Goal: Use online tool/utility: Utilize a website feature to perform a specific function

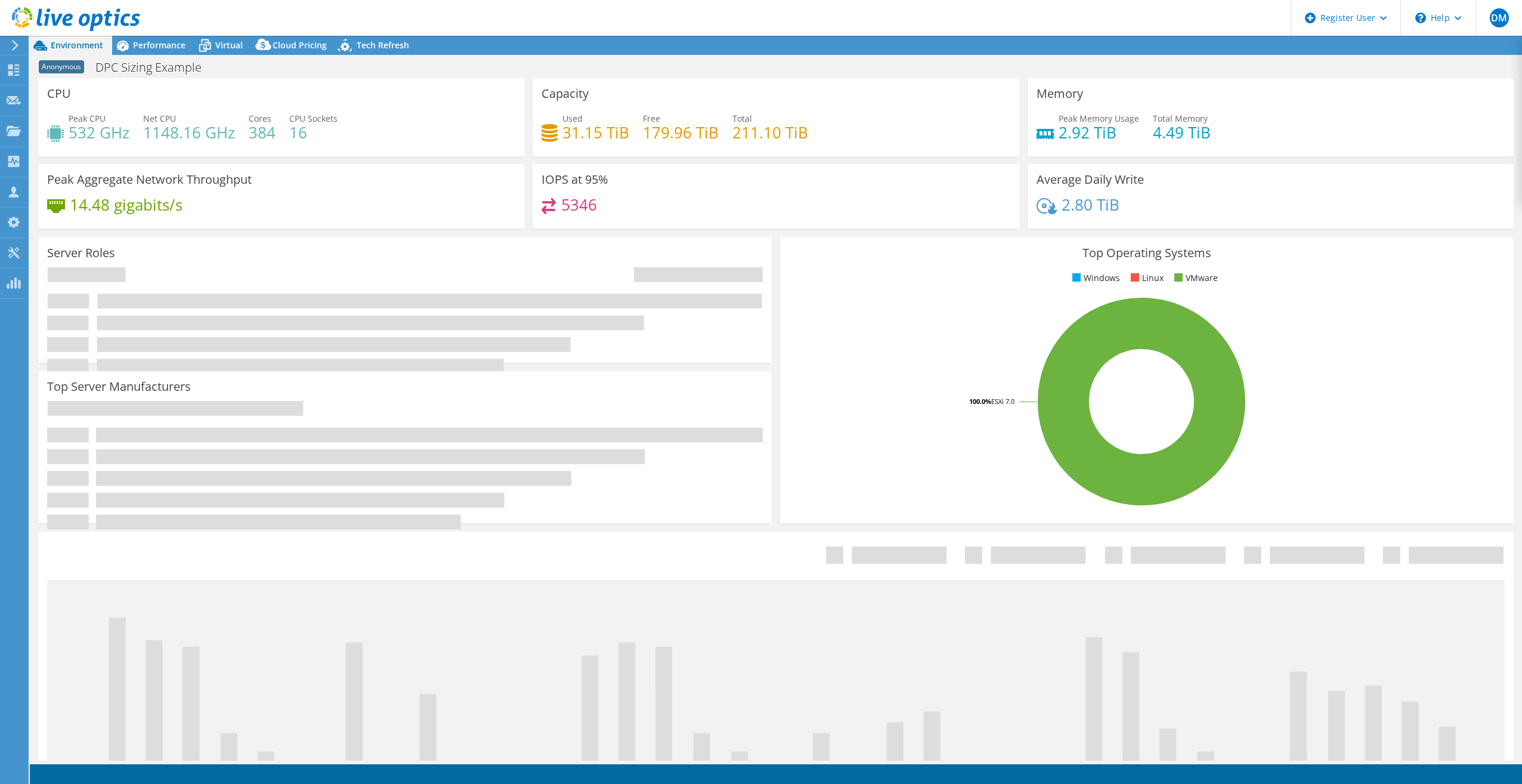
select select "USEast"
select select "USD"
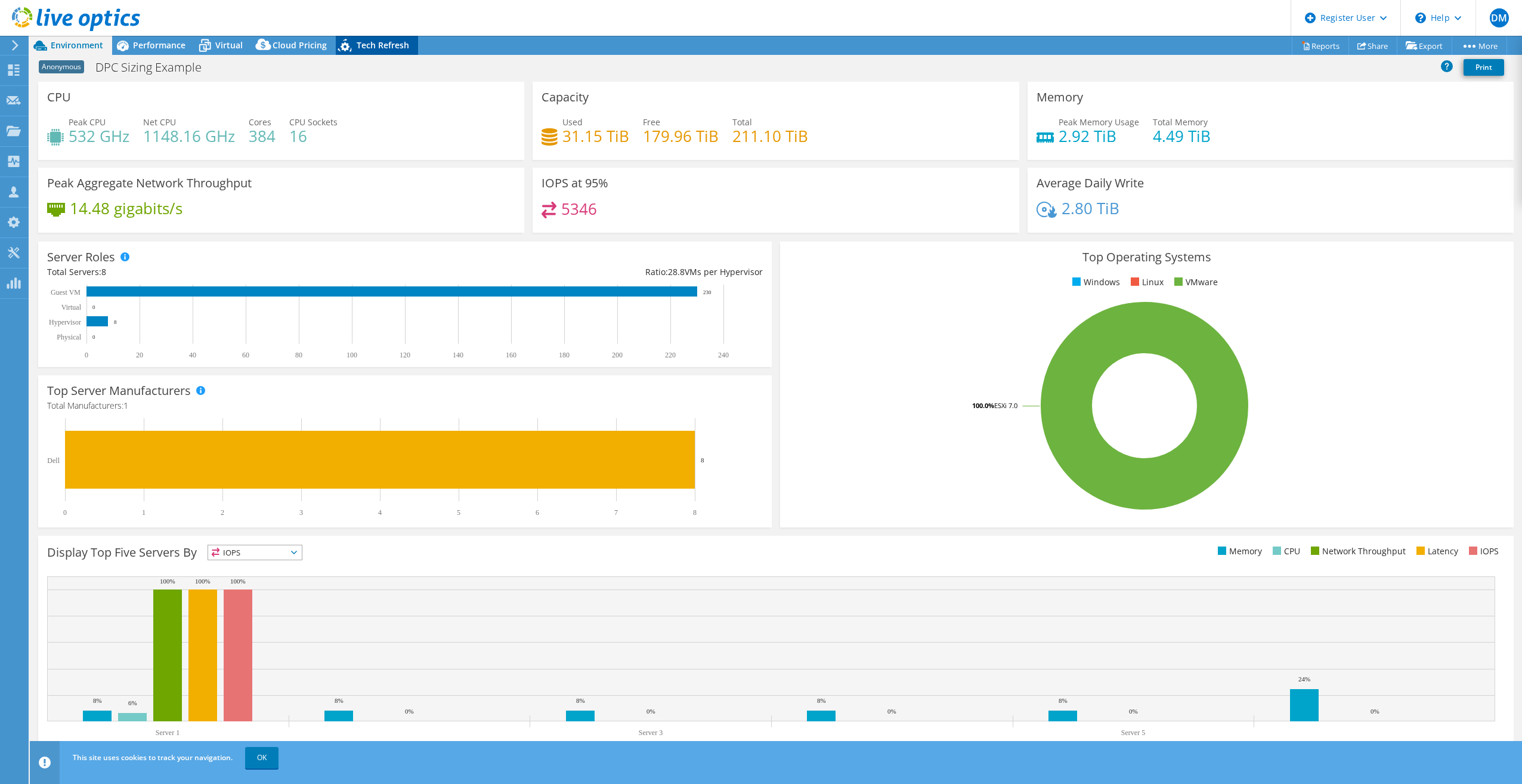
click at [396, 44] on span "Tech Refresh" at bounding box center [382, 44] width 52 height 12
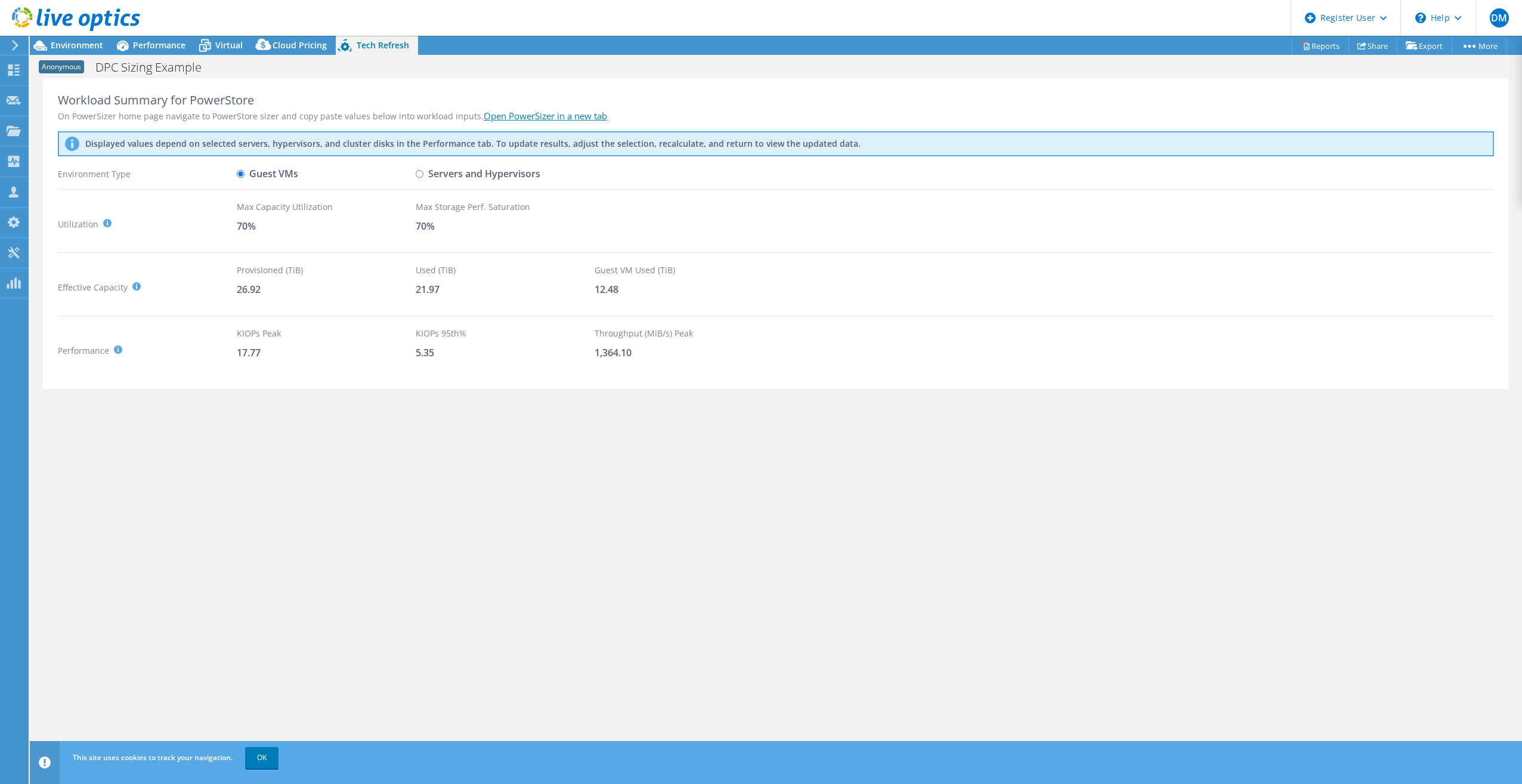
click at [419, 173] on input "Servers and Hypervisors" at bounding box center [420, 174] width 8 height 8
radio input "true"
click at [242, 173] on input "Guest VMs" at bounding box center [241, 174] width 8 height 8
radio input "true"
click at [293, 52] on div "Cloud Pricing" at bounding box center [294, 45] width 84 height 19
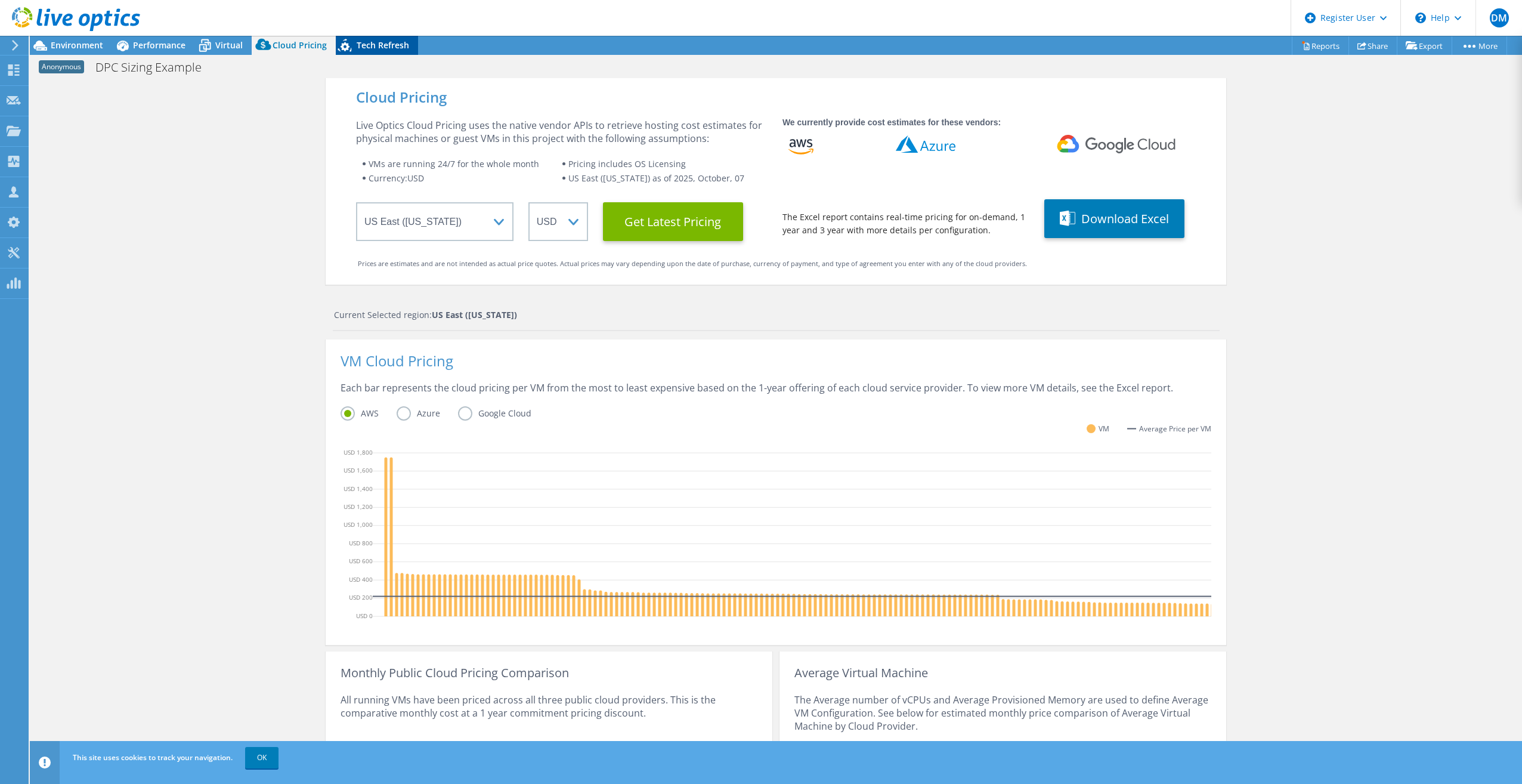
click at [350, 51] on icon at bounding box center [346, 47] width 21 height 24
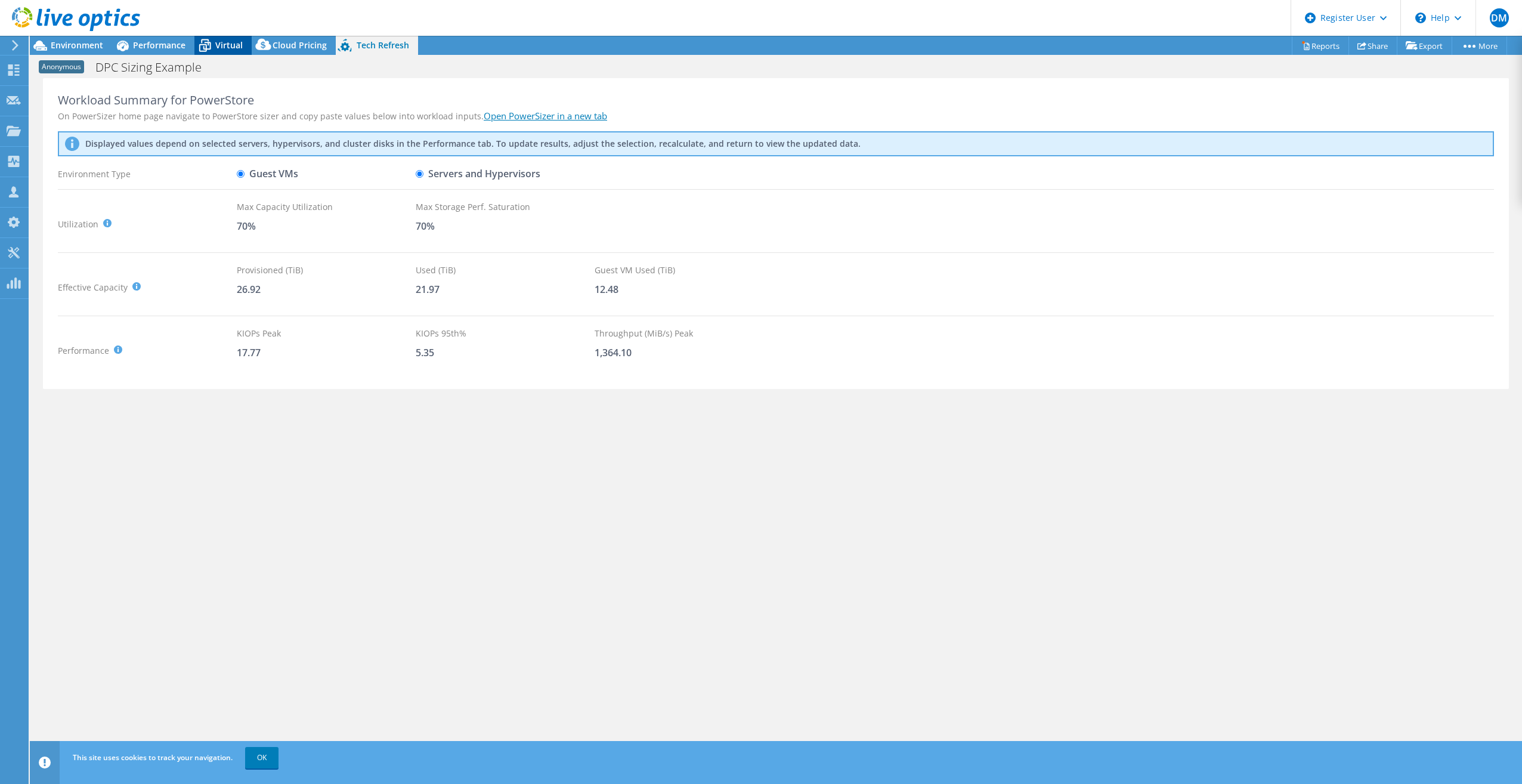
click at [236, 44] on span "Virtual" at bounding box center [229, 44] width 27 height 12
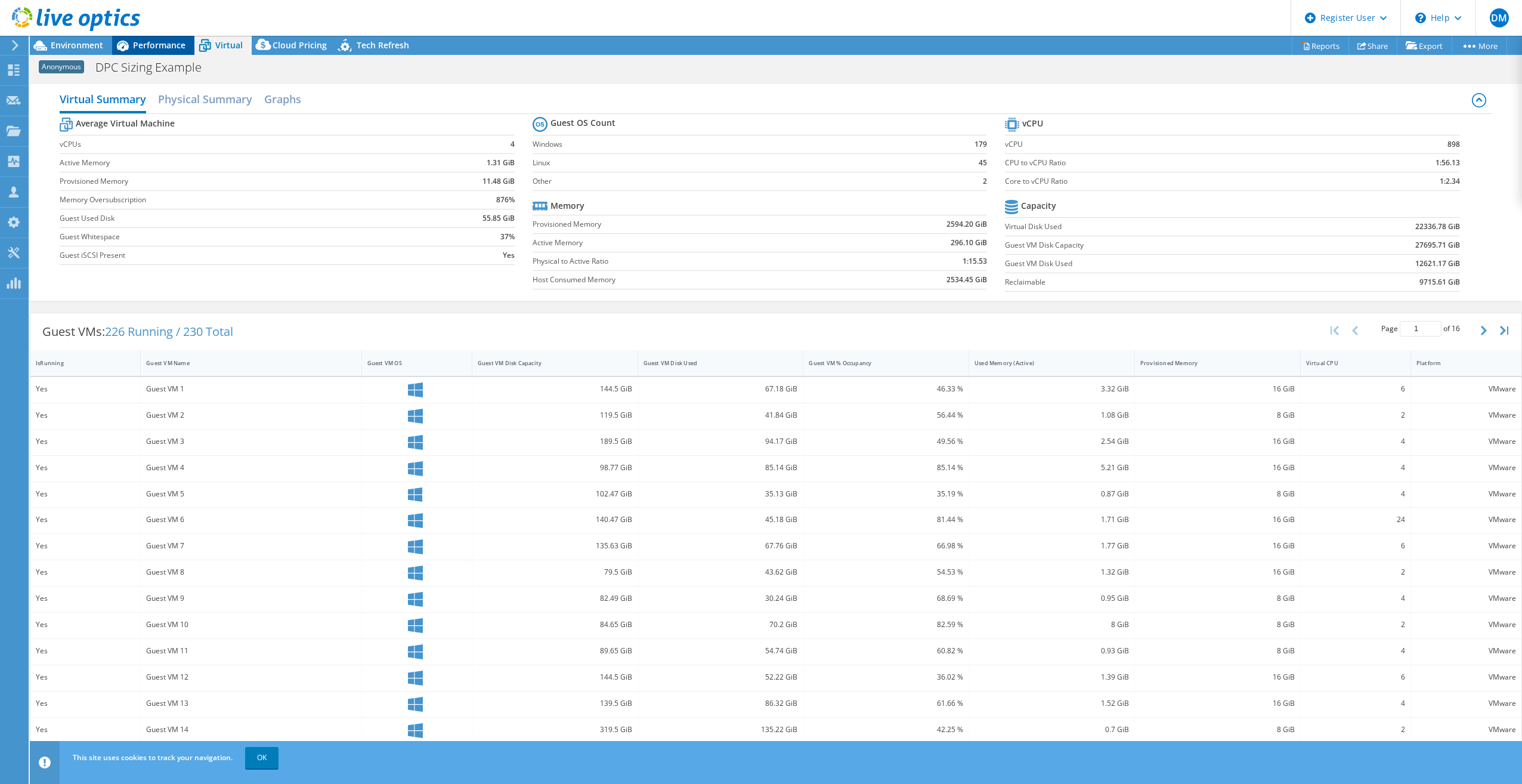
click at [172, 47] on span "Performance" at bounding box center [159, 44] width 52 height 12
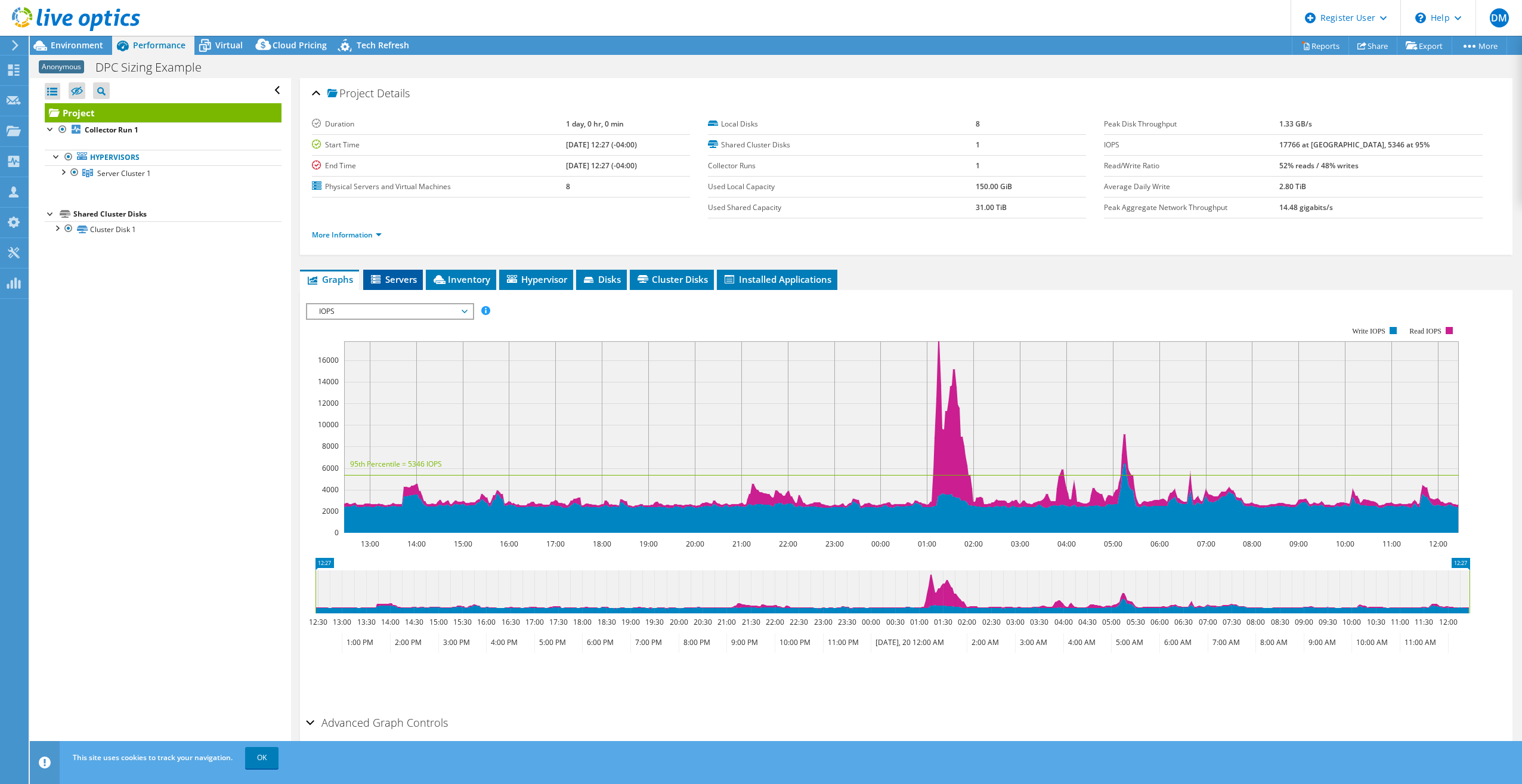
click at [386, 287] on li "Servers" at bounding box center [393, 280] width 59 height 20
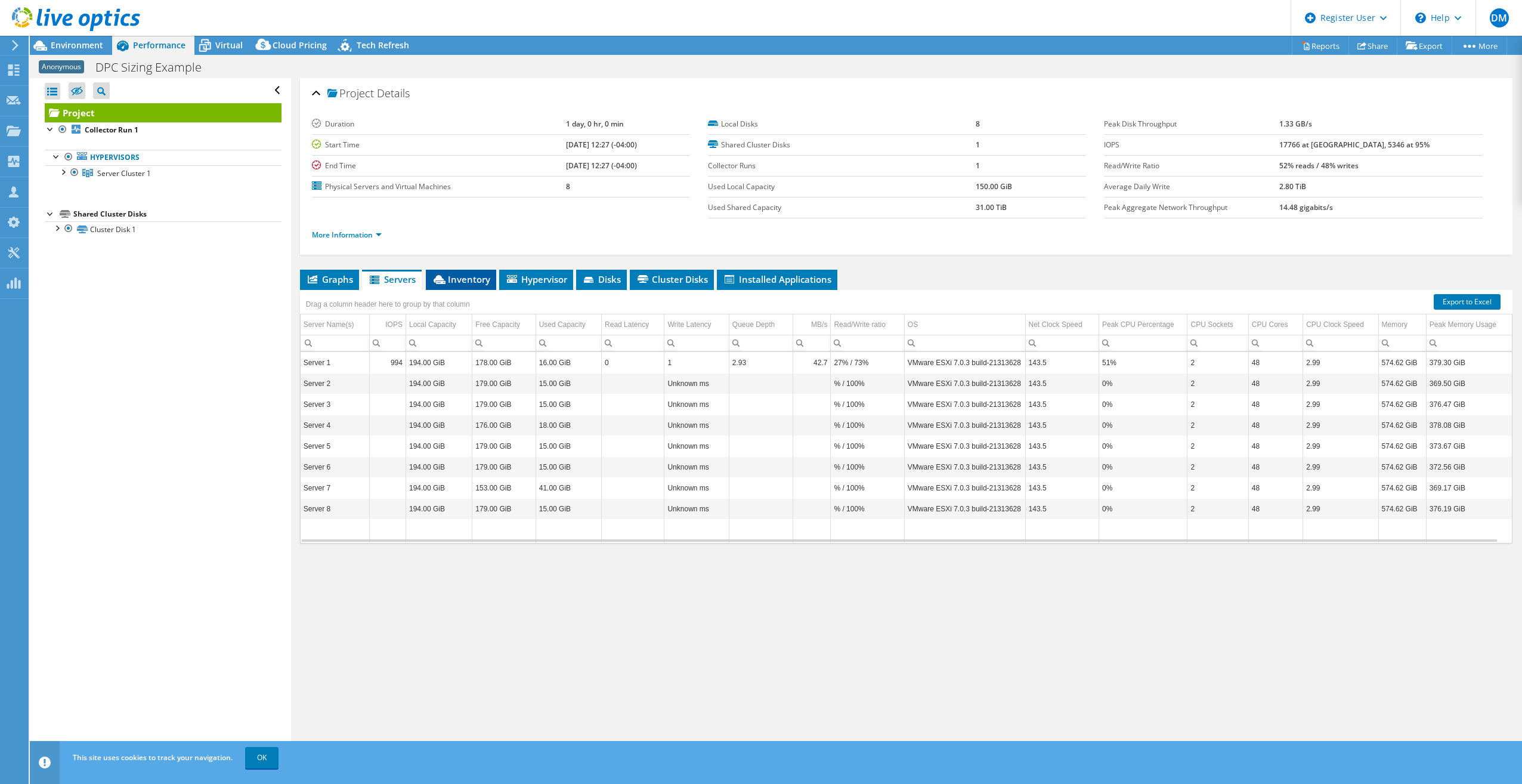
click at [480, 282] on span "Inventory" at bounding box center [461, 278] width 59 height 12
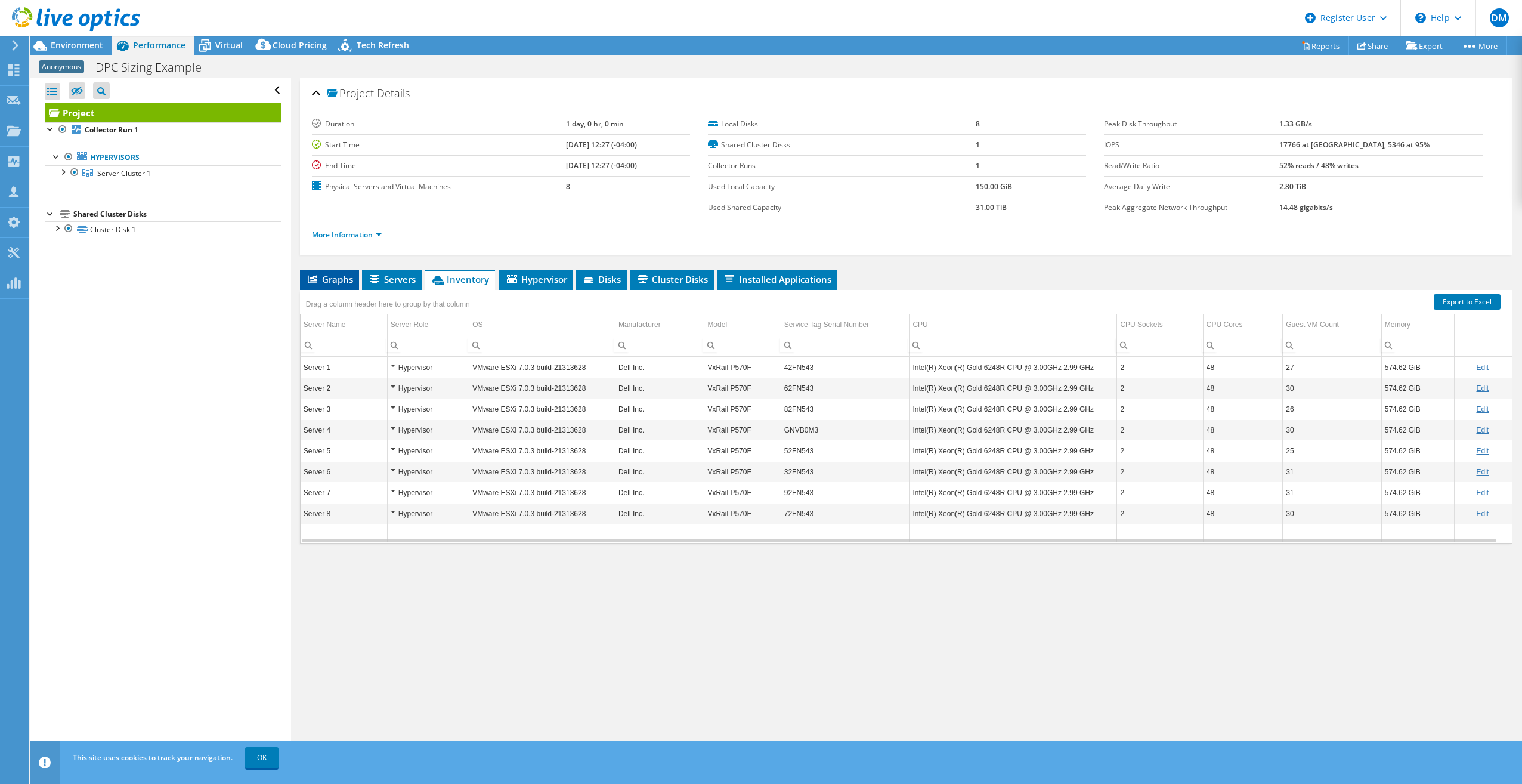
click at [342, 284] on span "Graphs" at bounding box center [329, 278] width 47 height 12
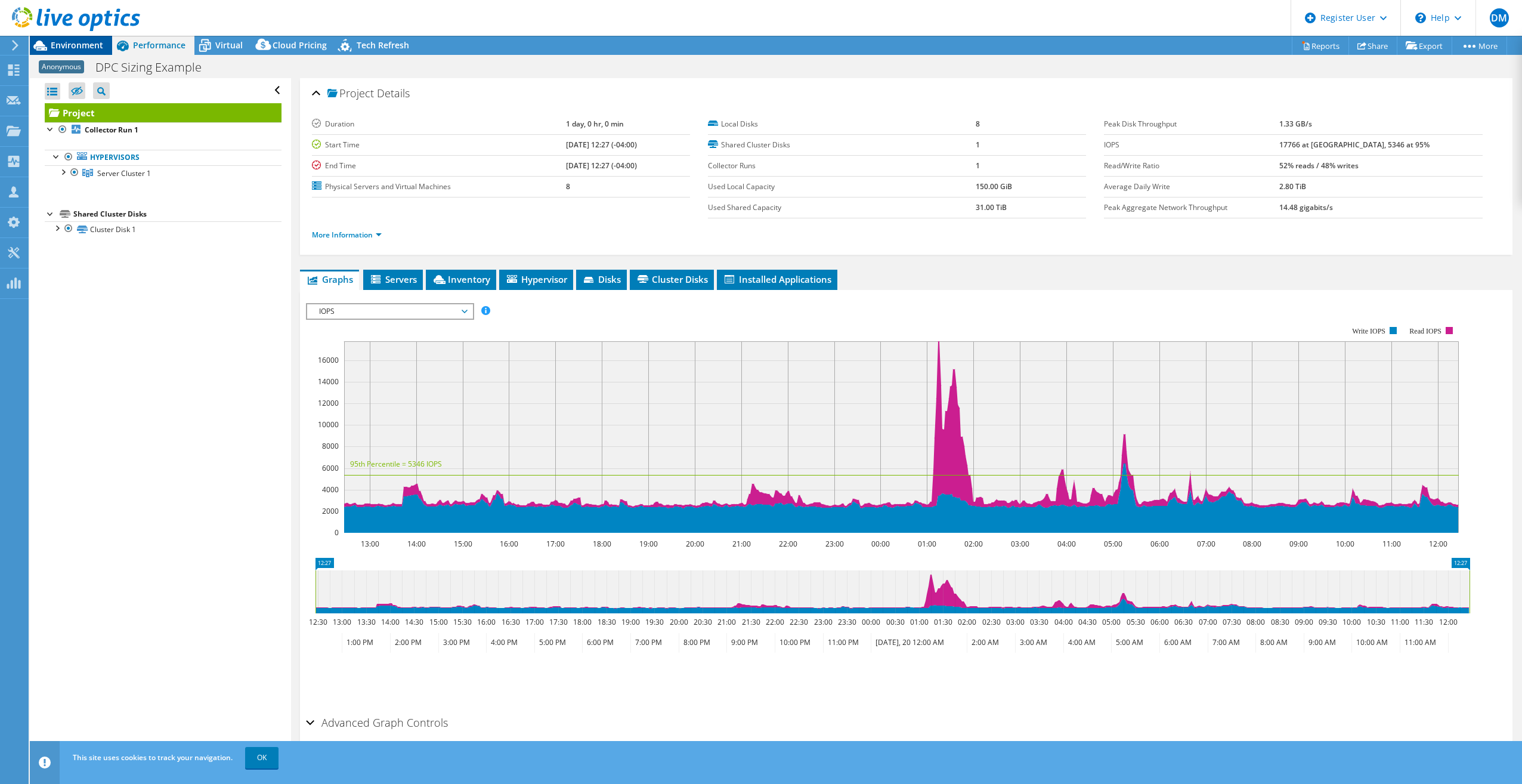
click at [90, 44] on span "Environment" at bounding box center [76, 44] width 52 height 12
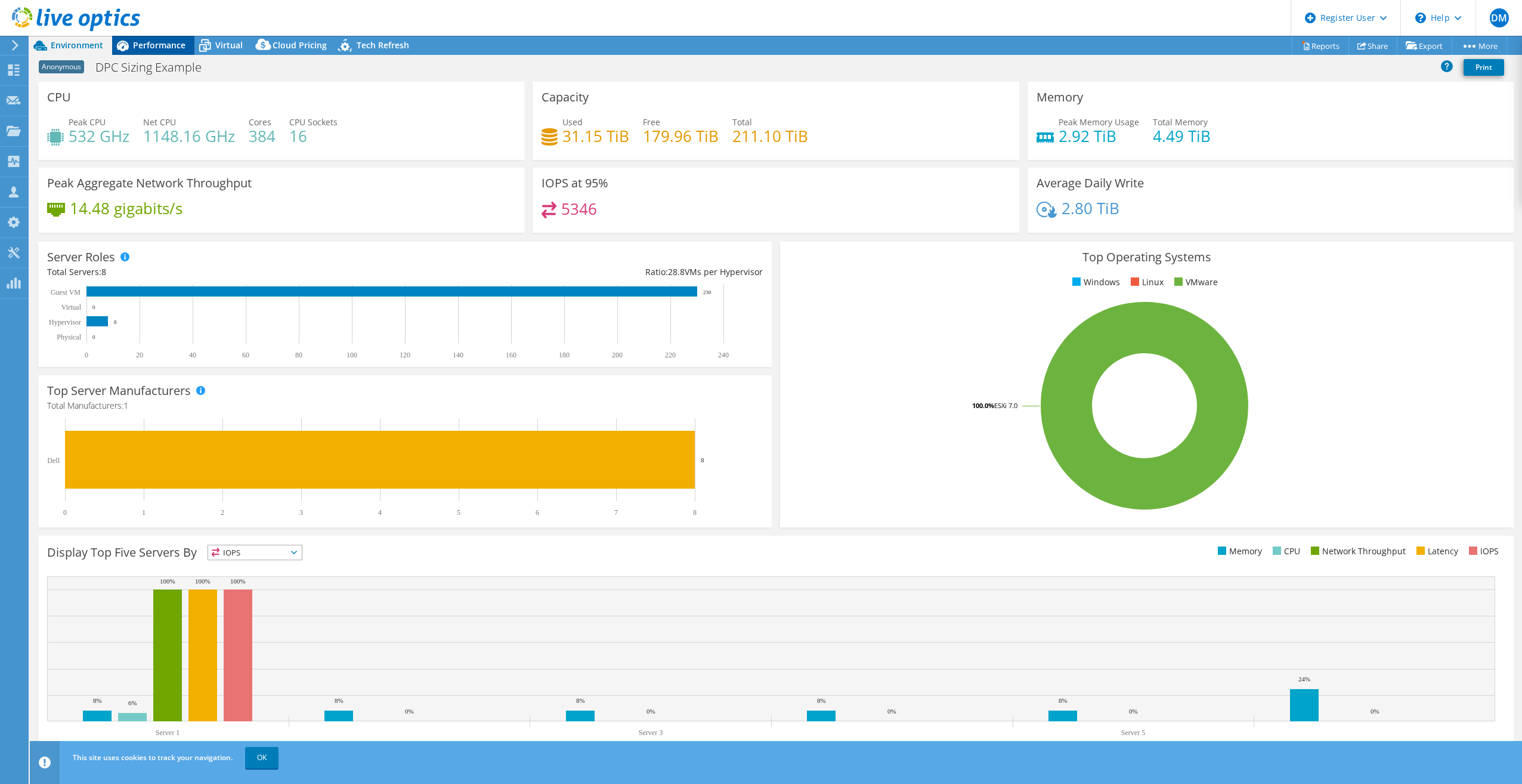
click at [156, 52] on div "Performance" at bounding box center [154, 45] width 83 height 19
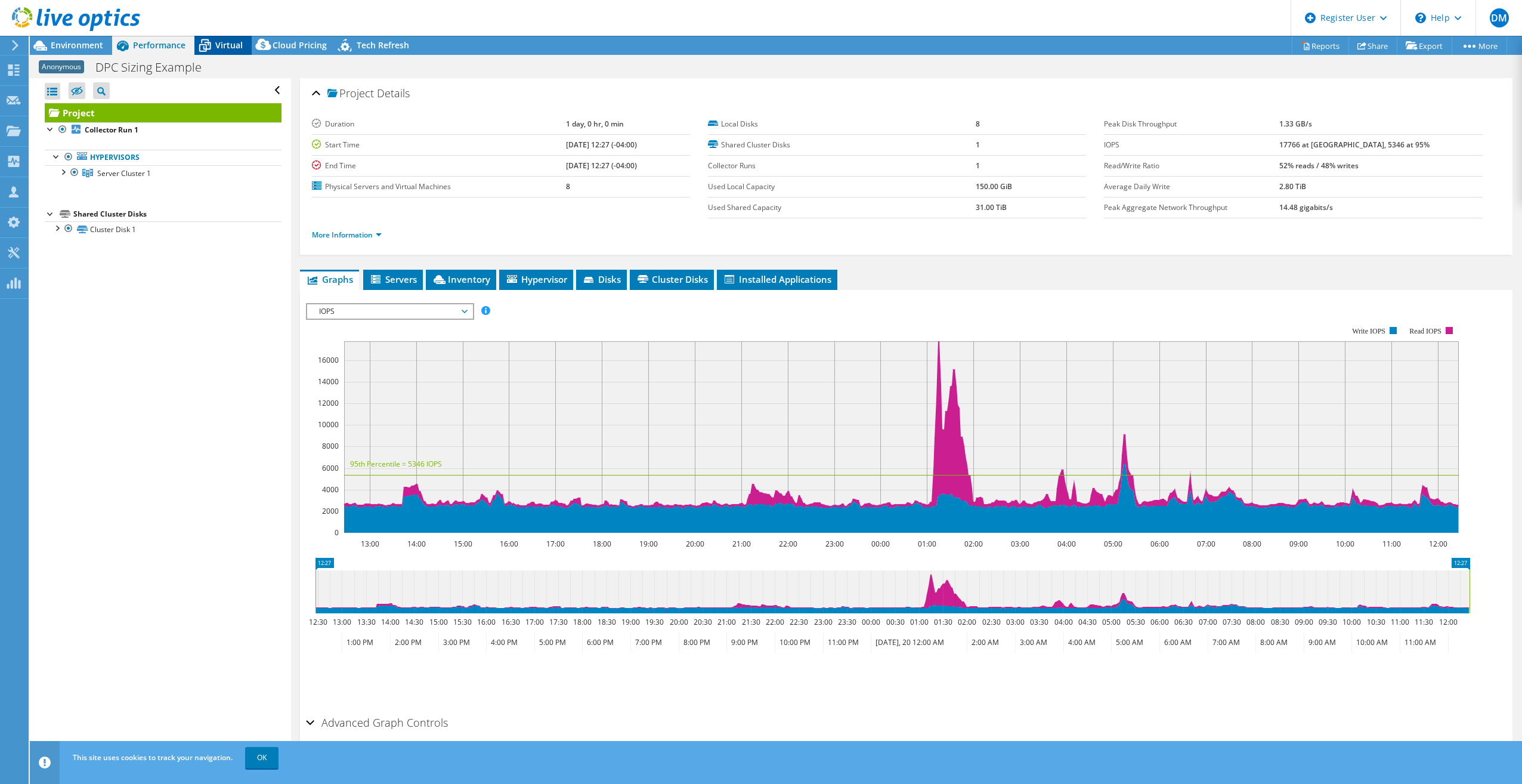
click at [221, 49] on span "Virtual" at bounding box center [229, 44] width 27 height 12
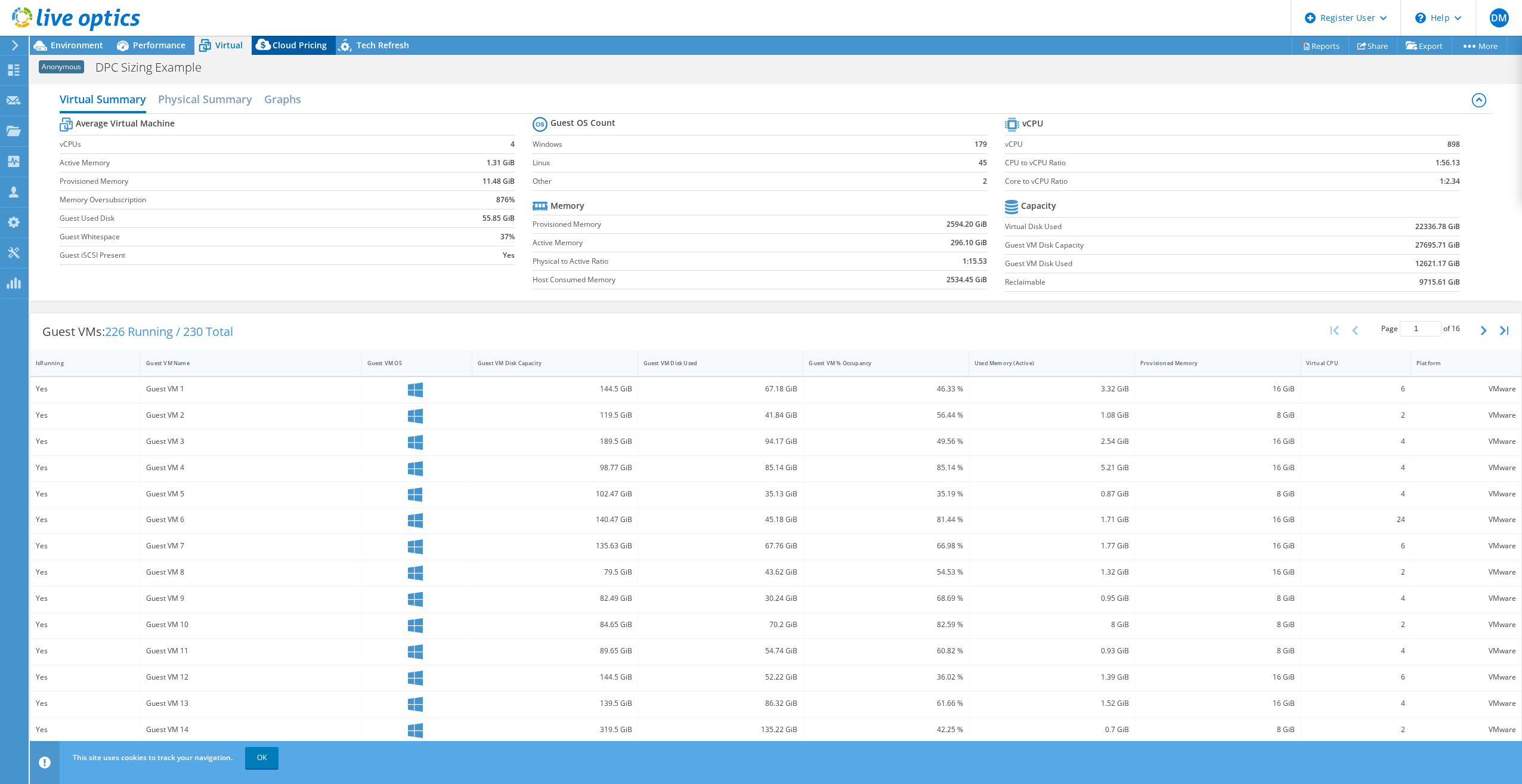
click at [277, 52] on div "Cloud Pricing" at bounding box center [294, 45] width 84 height 19
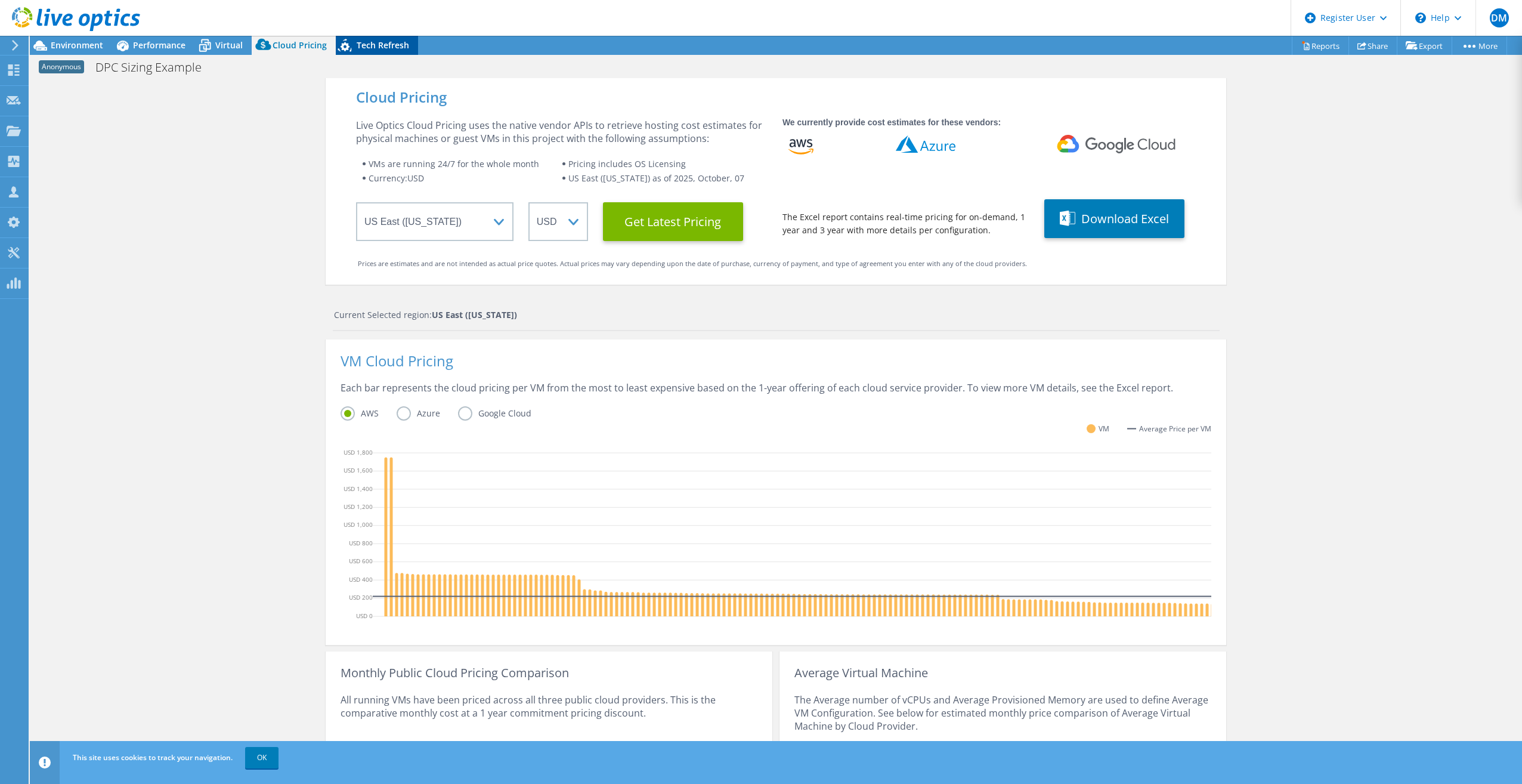
click at [359, 42] on span "Tech Refresh" at bounding box center [382, 44] width 52 height 12
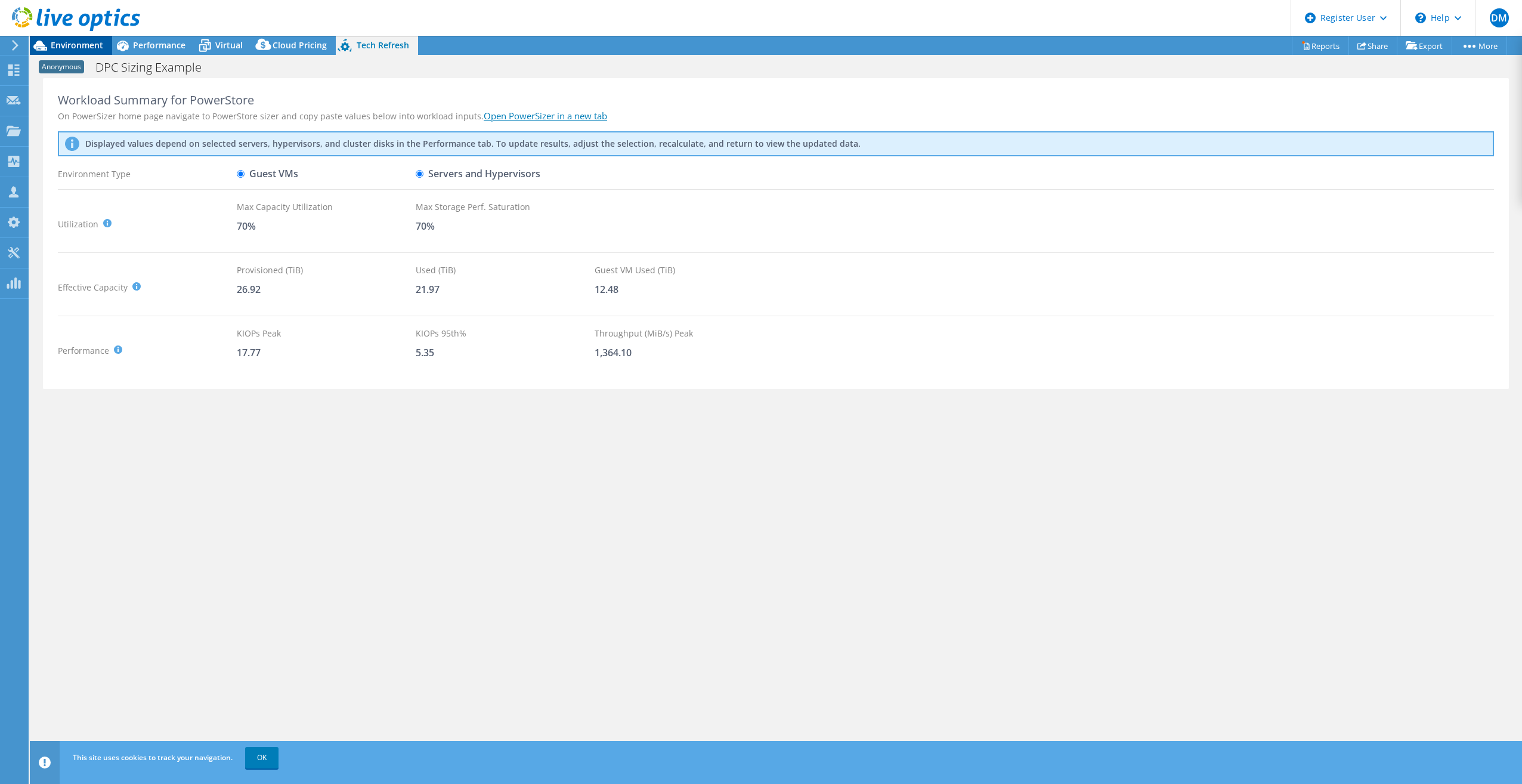
click at [75, 43] on span "Environment" at bounding box center [76, 44] width 52 height 12
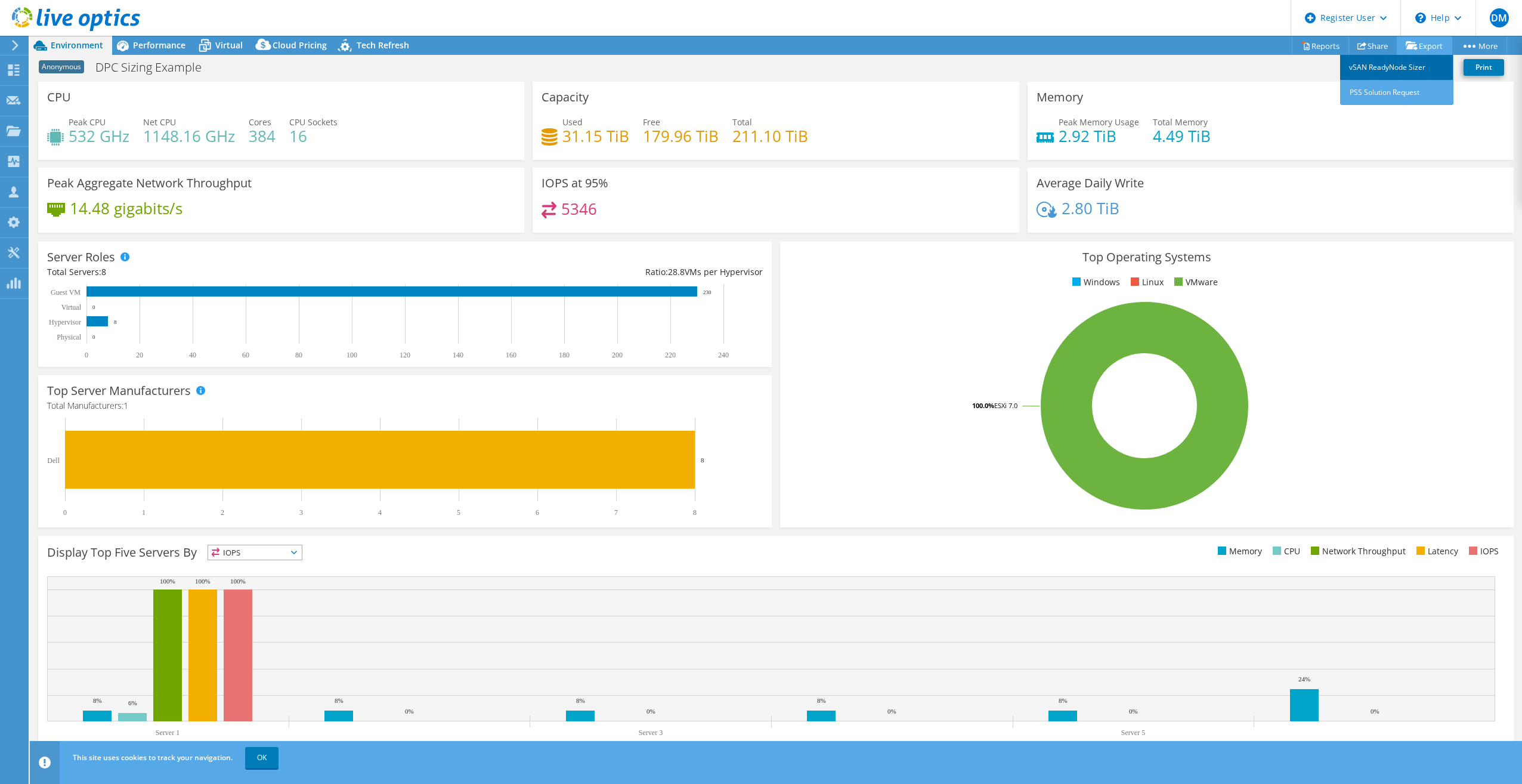
click at [1402, 69] on link "vSAN ReadyNode Sizer" at bounding box center [1396, 67] width 113 height 25
click at [179, 42] on span "Performance" at bounding box center [159, 44] width 52 height 12
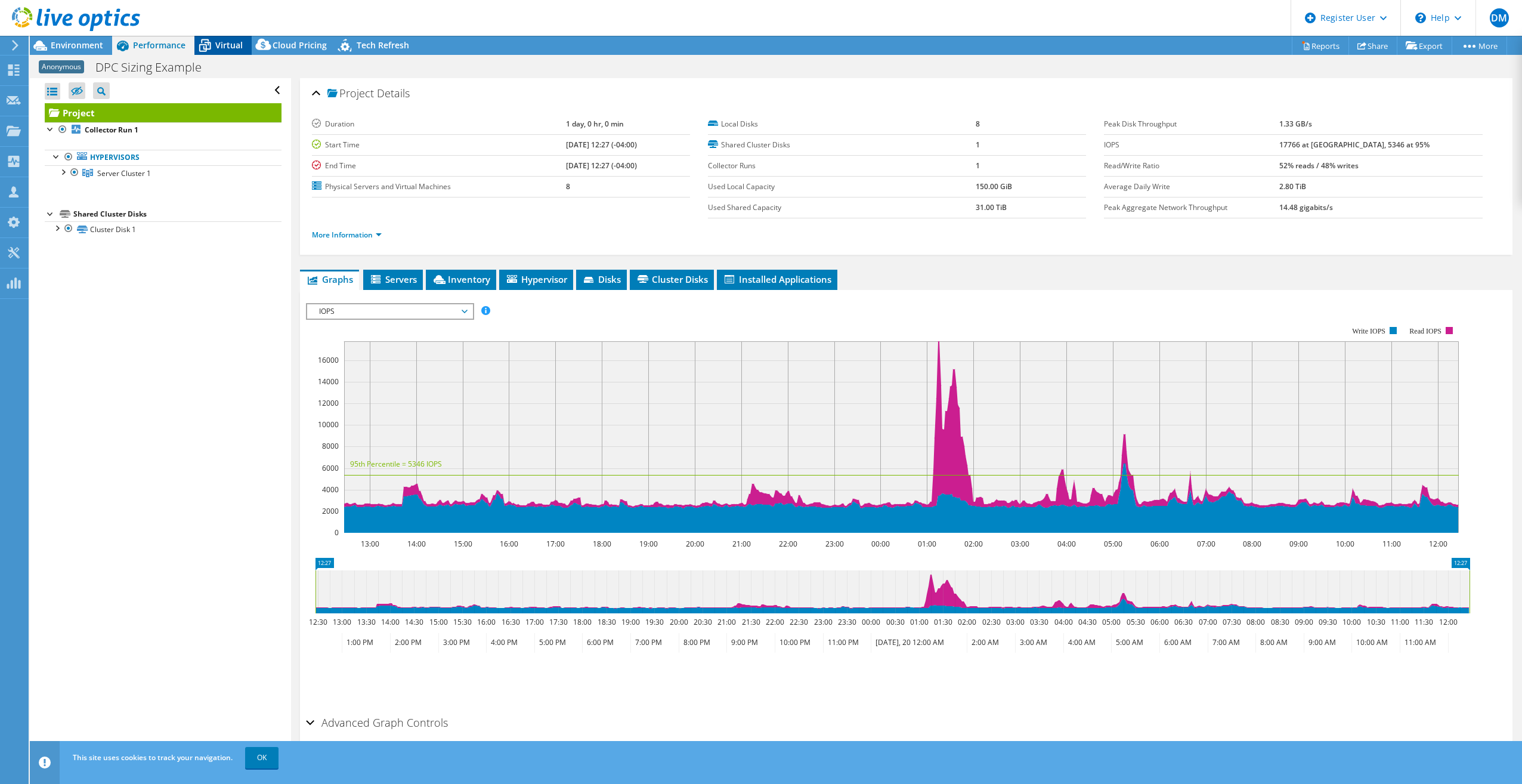
click at [231, 44] on span "Virtual" at bounding box center [229, 44] width 27 height 12
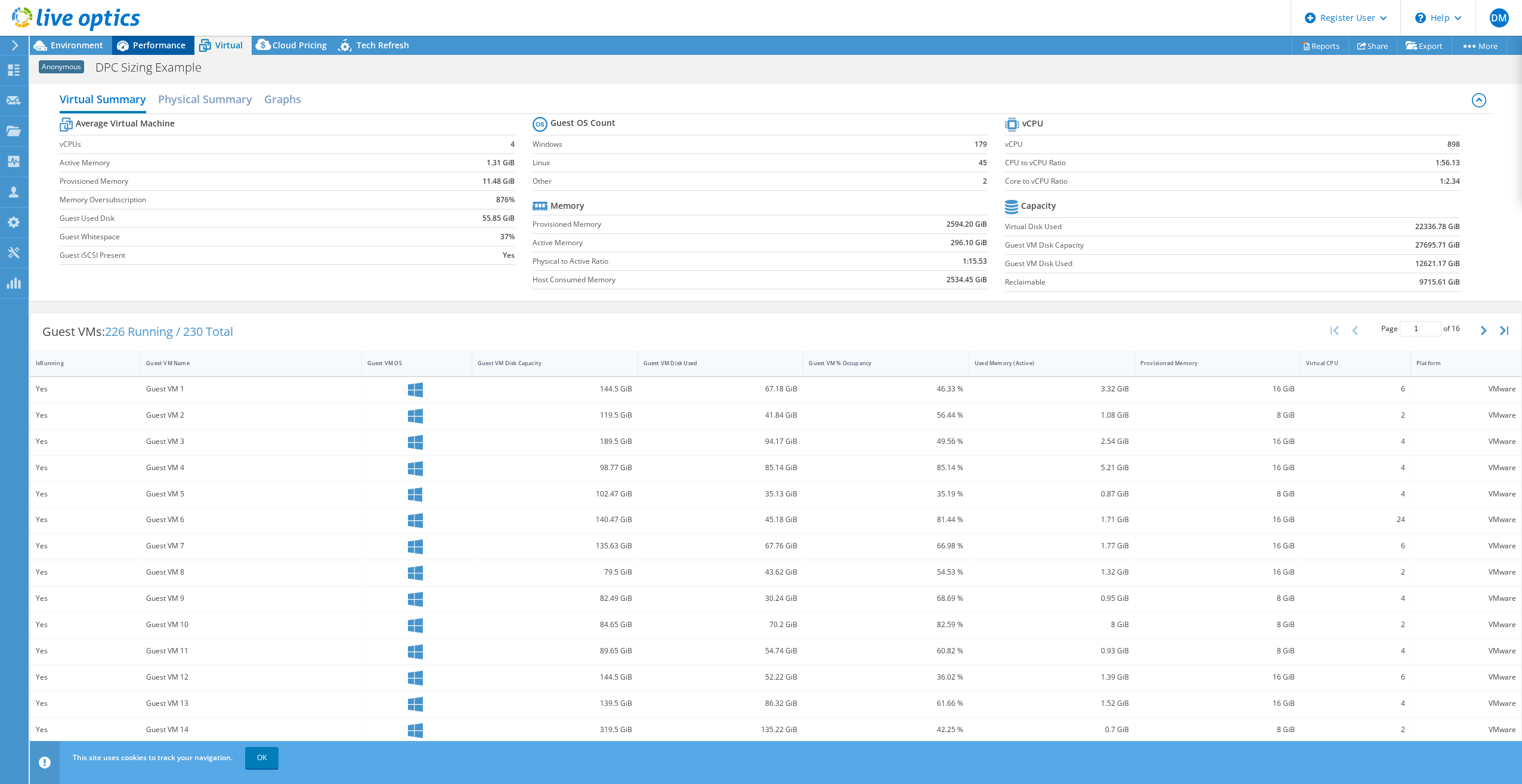
click at [172, 46] on span "Performance" at bounding box center [159, 44] width 52 height 12
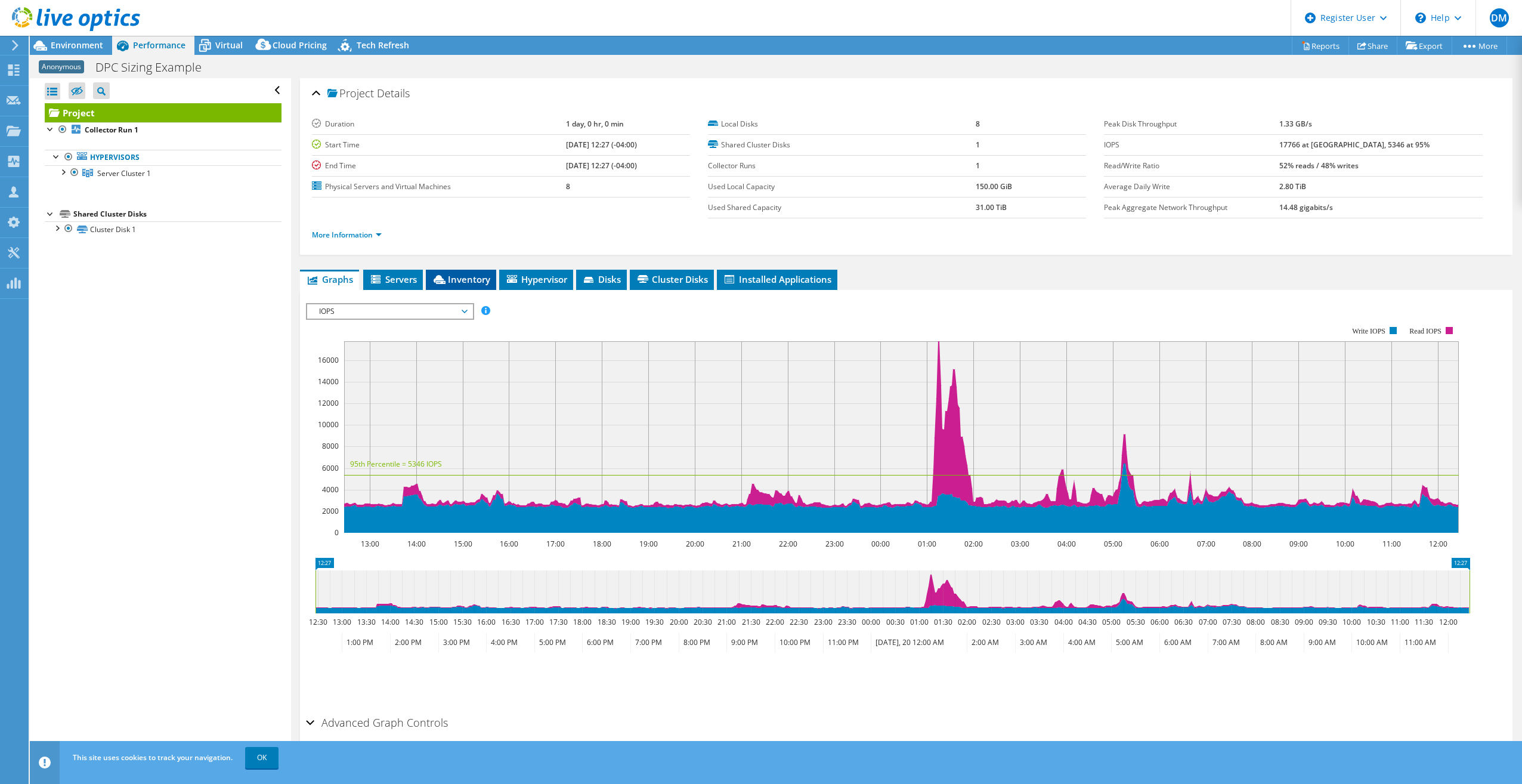
click at [456, 278] on span "Inventory" at bounding box center [461, 278] width 59 height 12
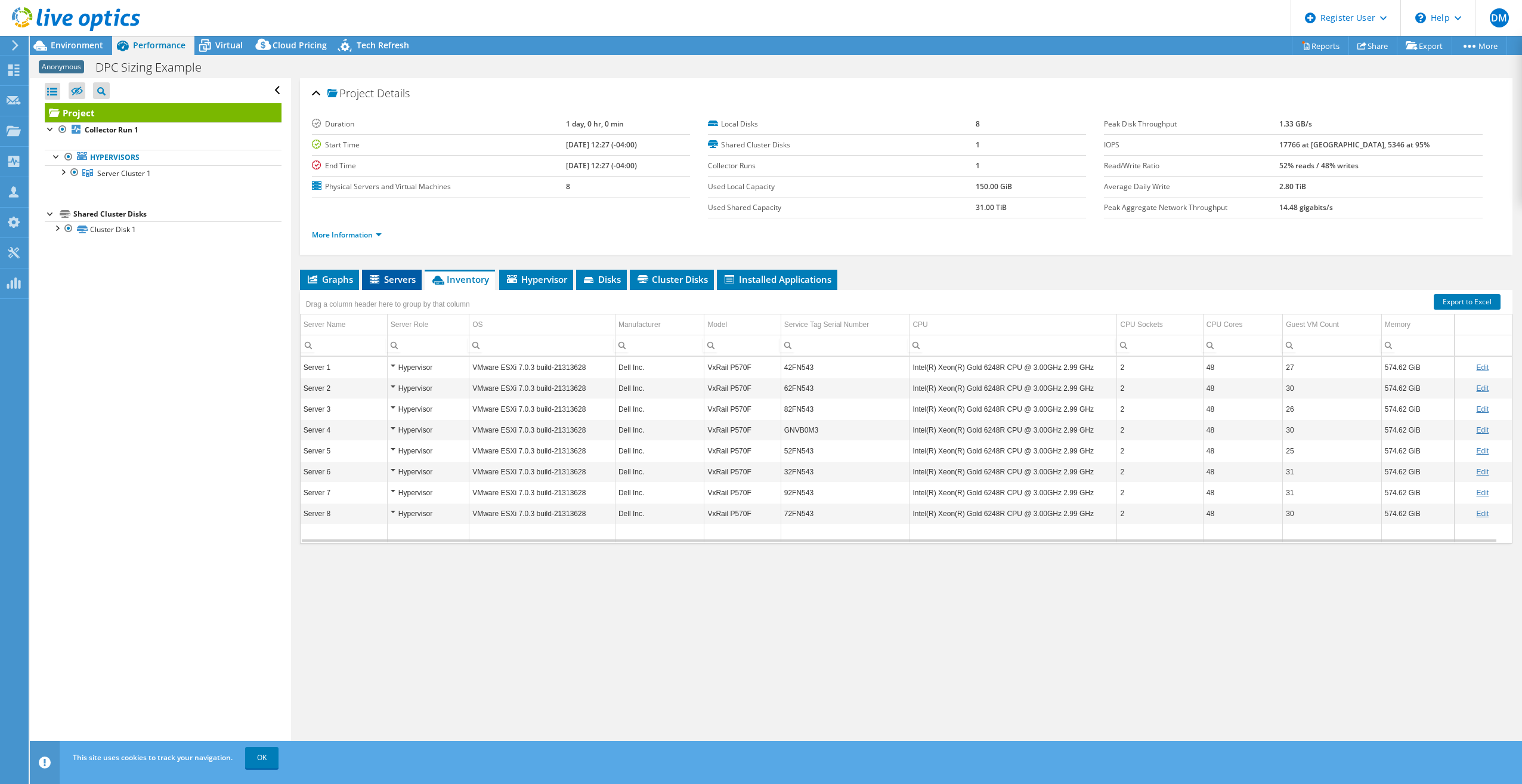
click at [401, 287] on li "Servers" at bounding box center [392, 280] width 59 height 20
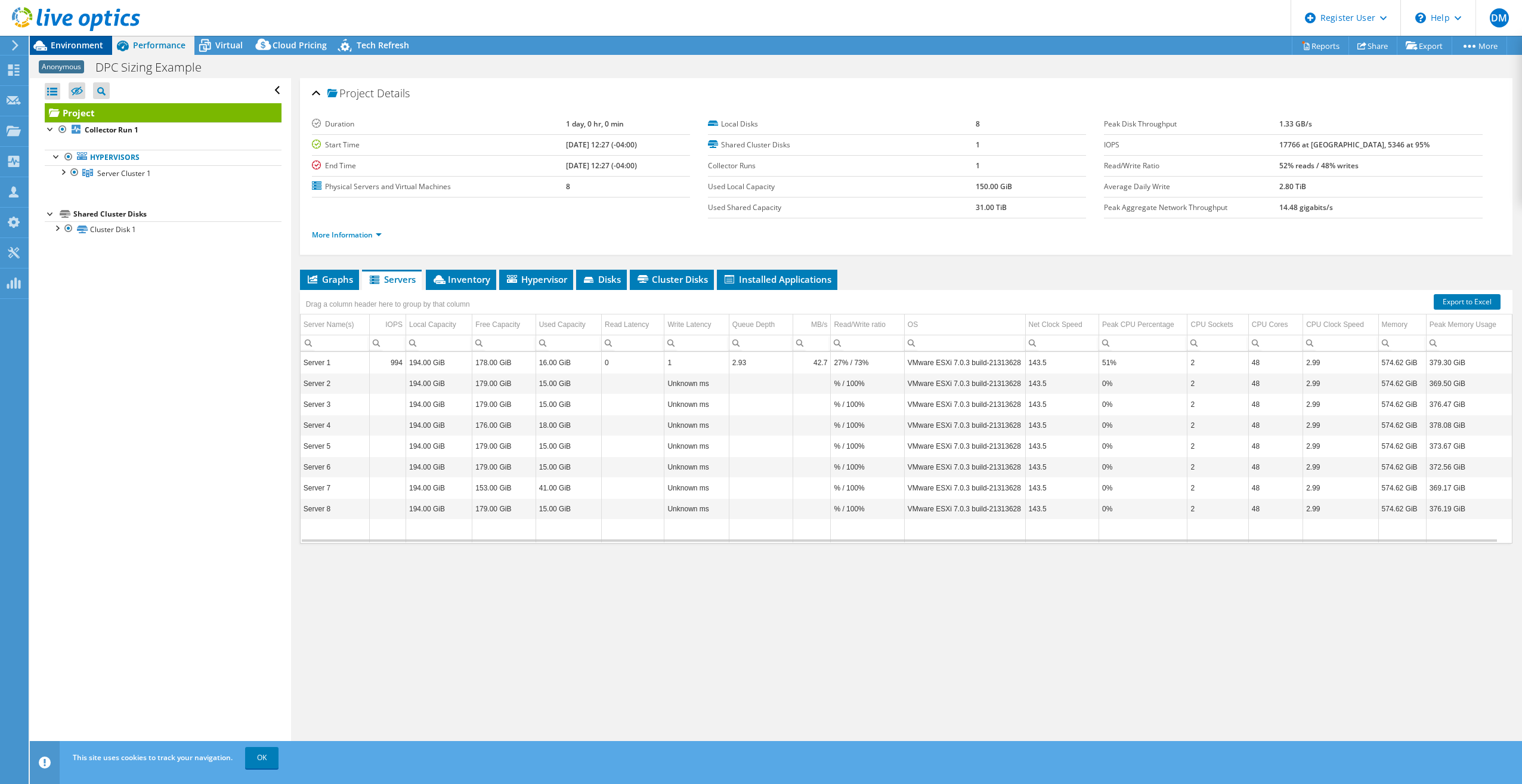
click at [65, 45] on span "Environment" at bounding box center [76, 44] width 52 height 12
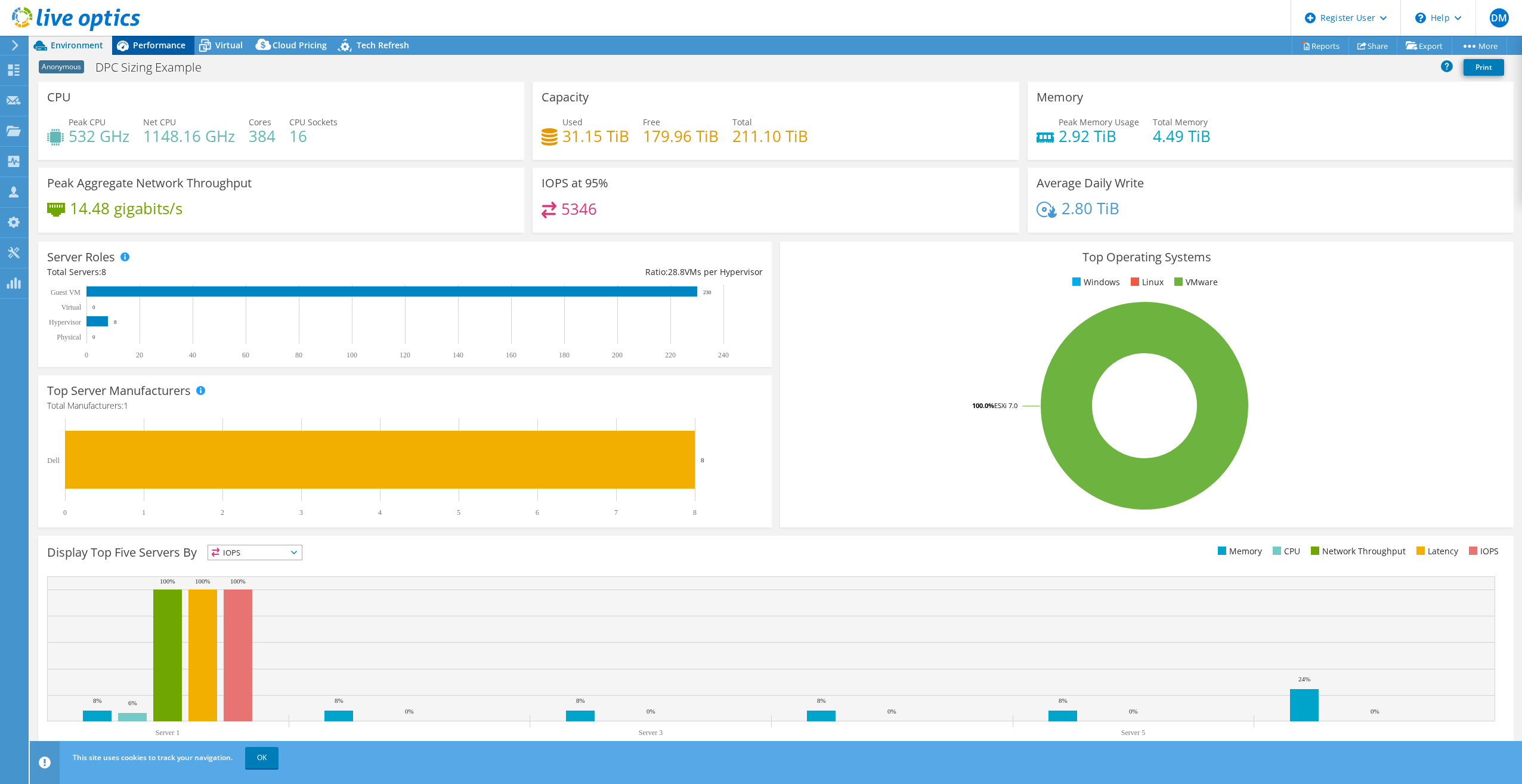
click at [159, 41] on span "Performance" at bounding box center [159, 44] width 52 height 12
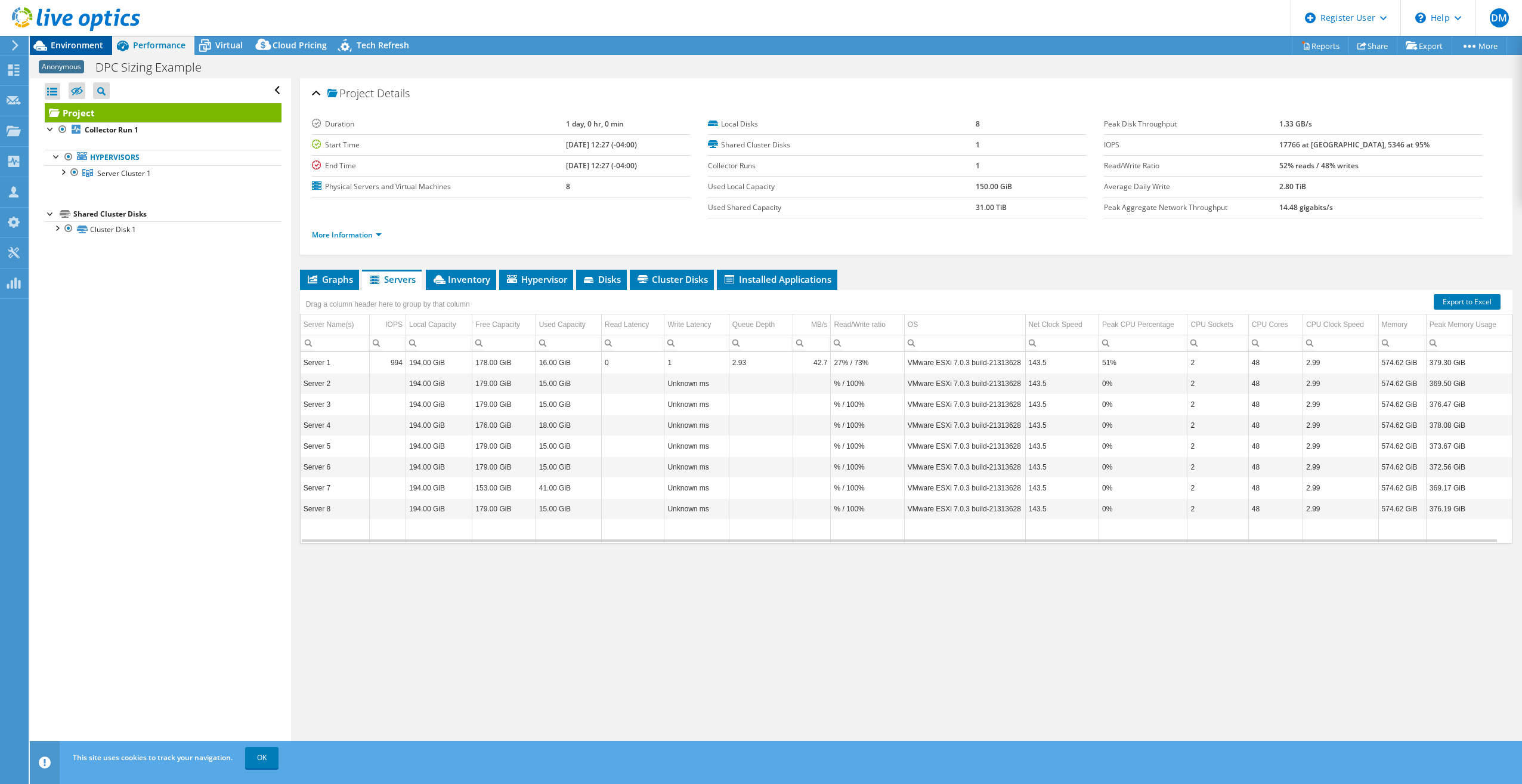
click at [90, 42] on span "Environment" at bounding box center [76, 44] width 52 height 12
